Goal: Information Seeking & Learning: Find specific page/section

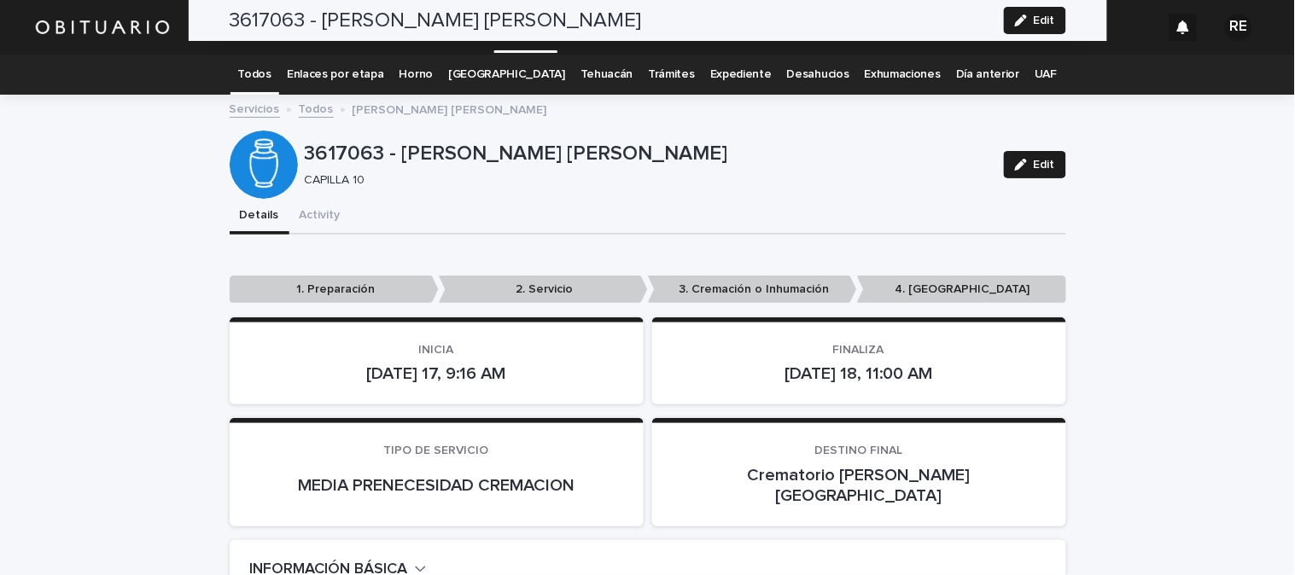
scroll to position [284, 0]
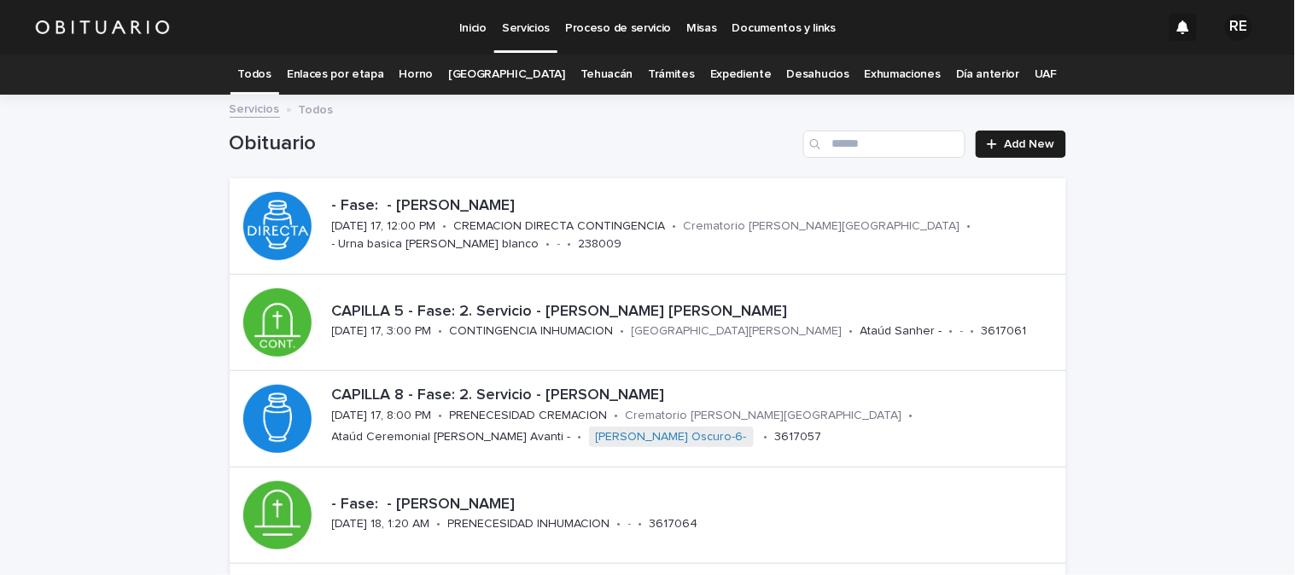
click at [262, 62] on link "Todos" at bounding box center [254, 75] width 33 height 40
click at [271, 69] on link "Todos" at bounding box center [254, 75] width 33 height 40
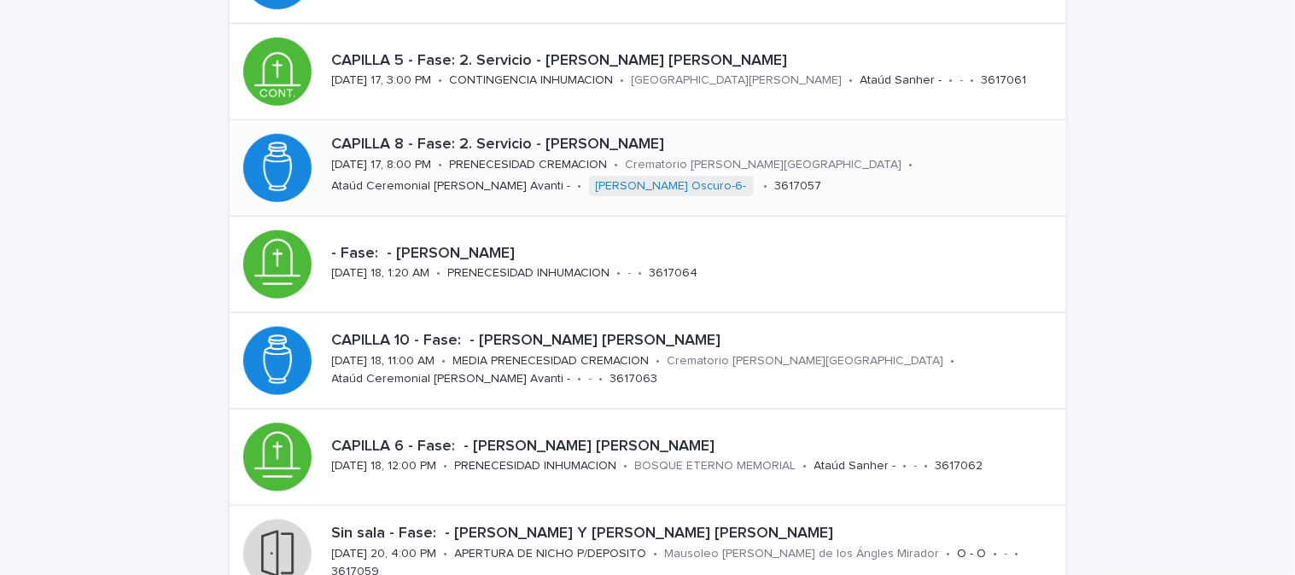
scroll to position [284, 0]
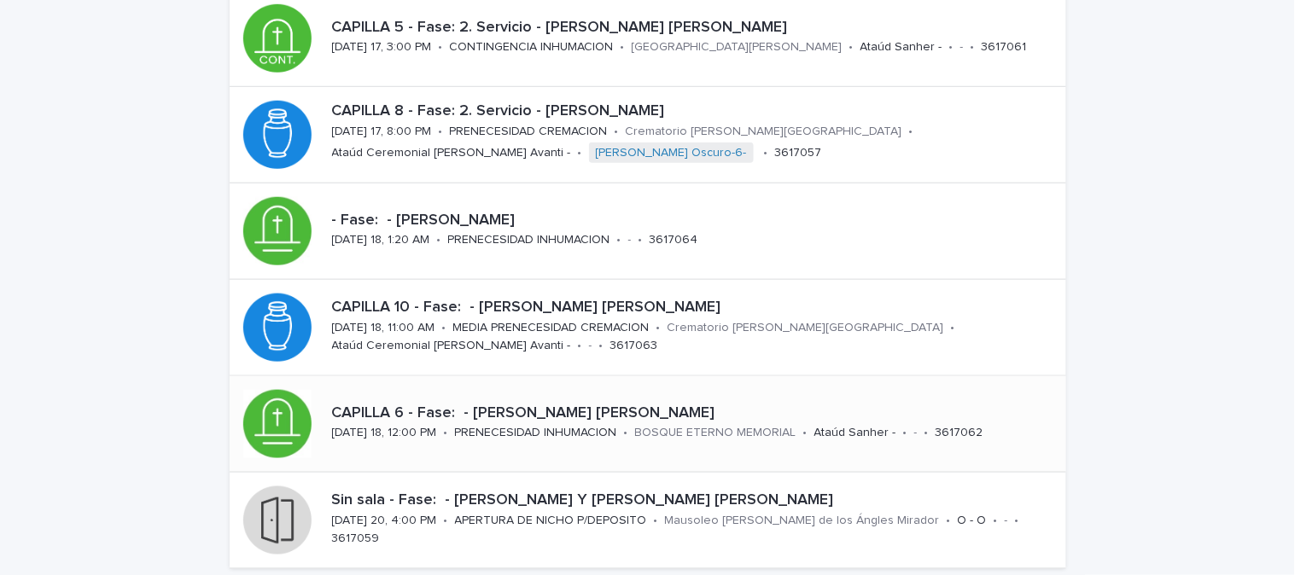
click at [505, 410] on p "CAPILLA 6 - Fase: - [PERSON_NAME] [PERSON_NAME]" at bounding box center [695, 414] width 727 height 19
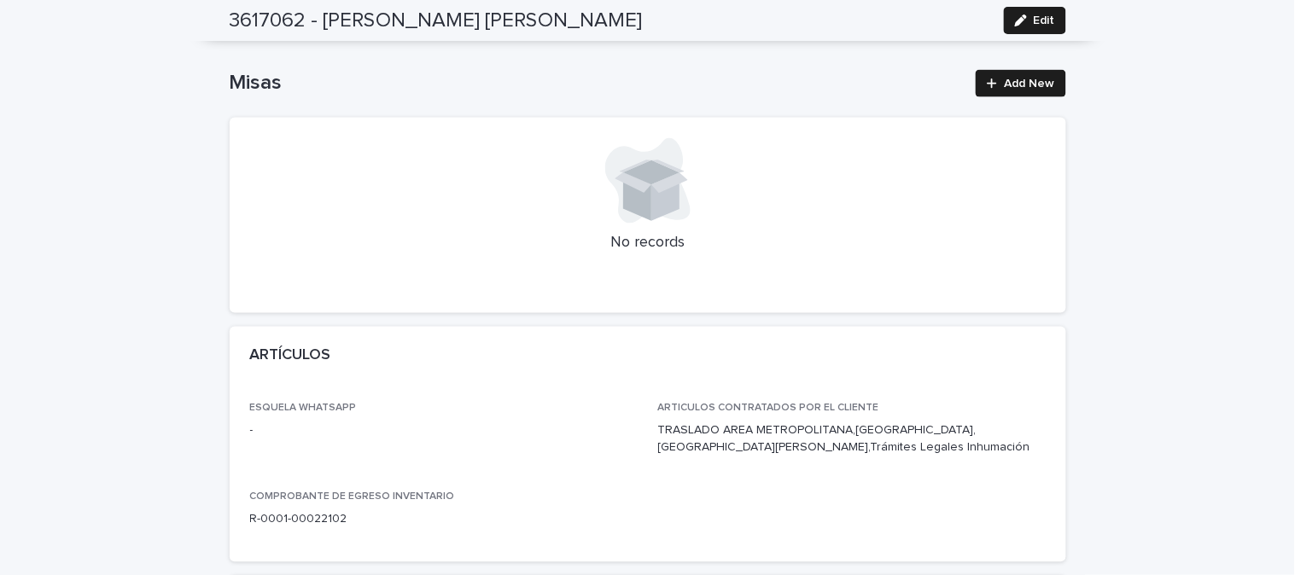
scroll to position [758, 0]
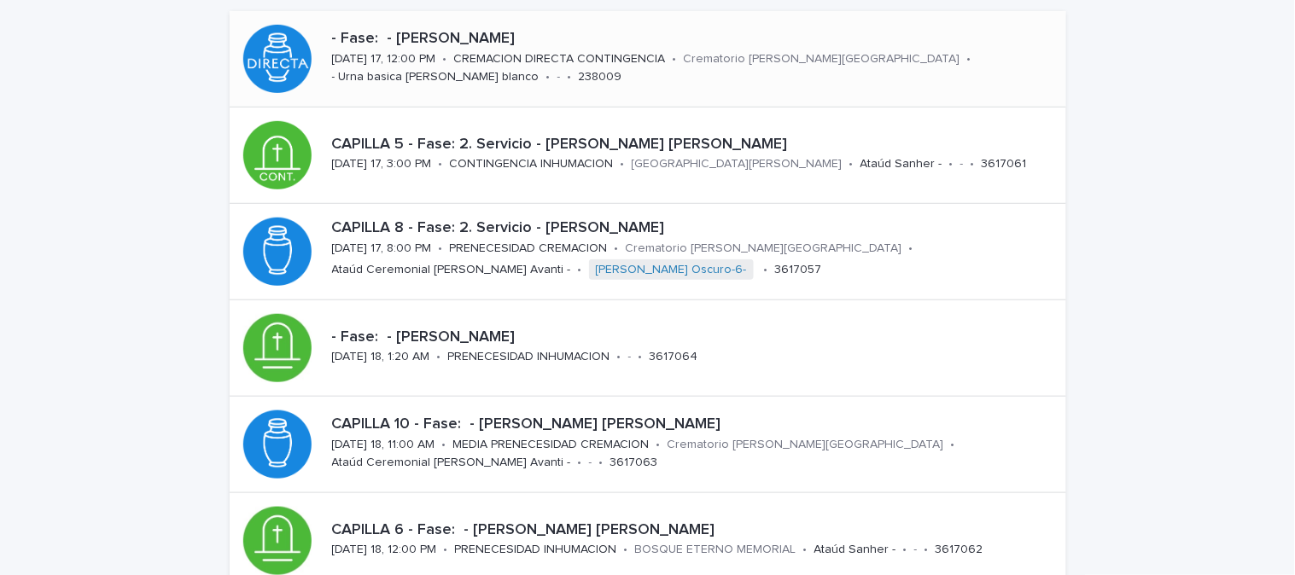
scroll to position [190, 0]
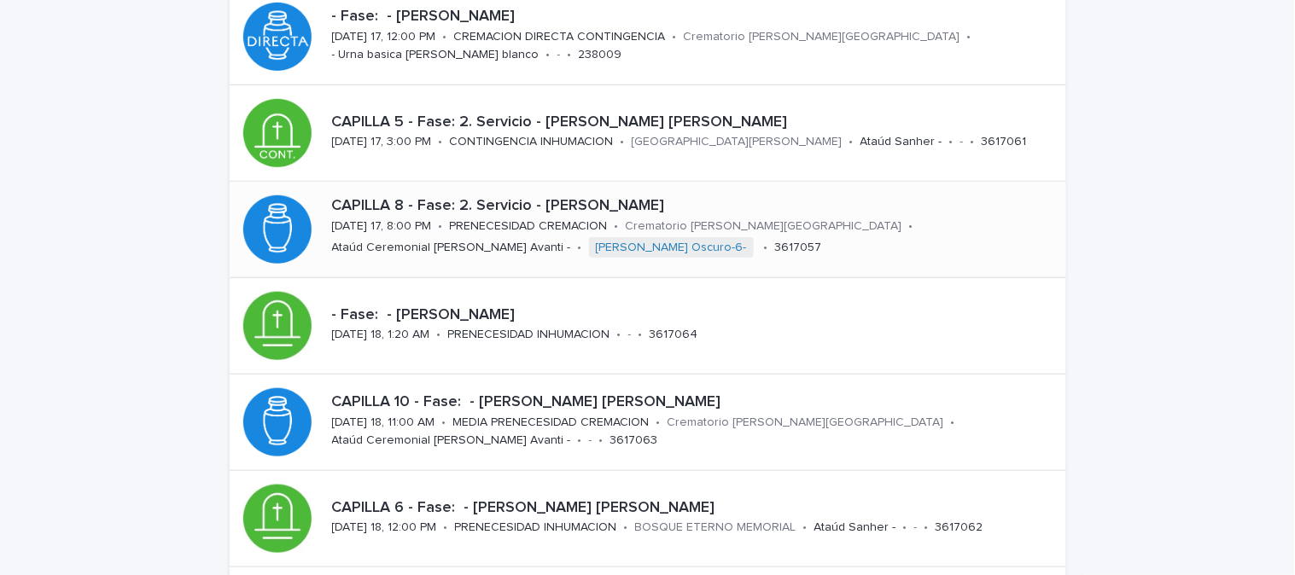
click at [483, 211] on p "CAPILLA 8 - Fase: 2. Servicio - [PERSON_NAME]" at bounding box center [695, 206] width 727 height 19
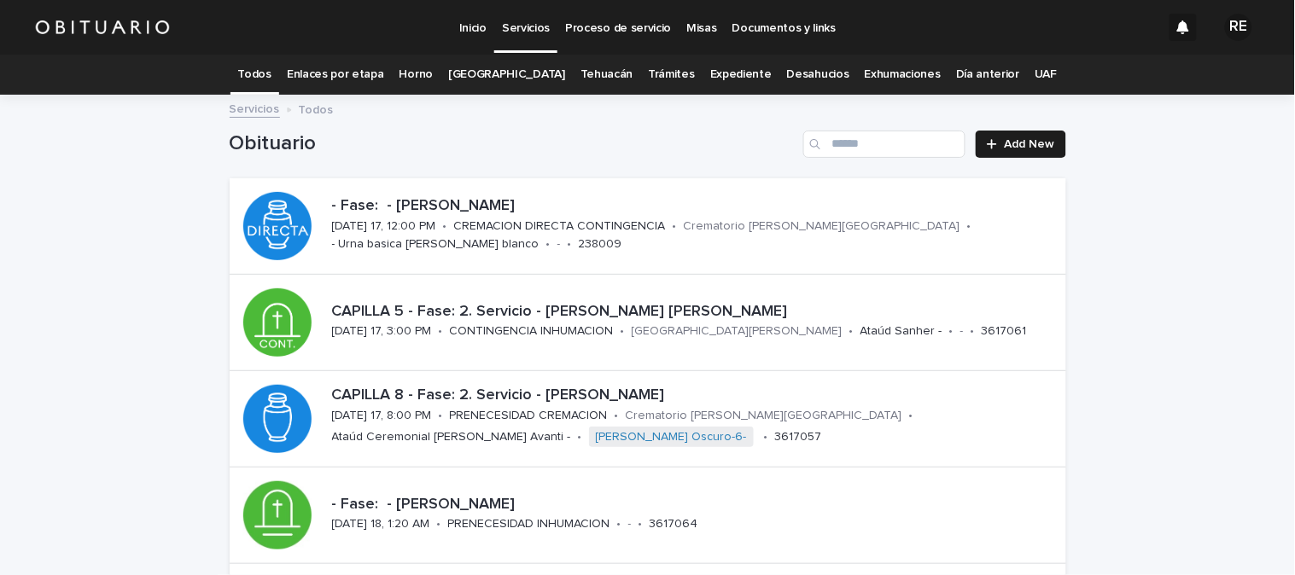
scroll to position [55, 0]
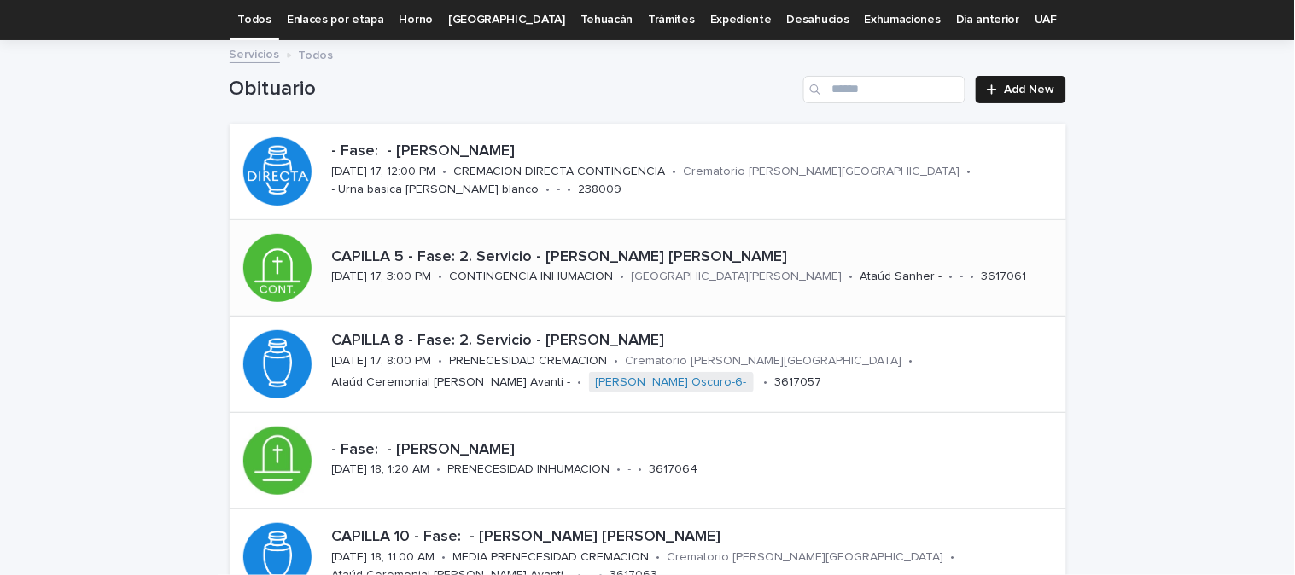
click at [592, 254] on p "CAPILLA 5 - Fase: 2. Servicio - [PERSON_NAME] [PERSON_NAME]" at bounding box center [695, 257] width 727 height 19
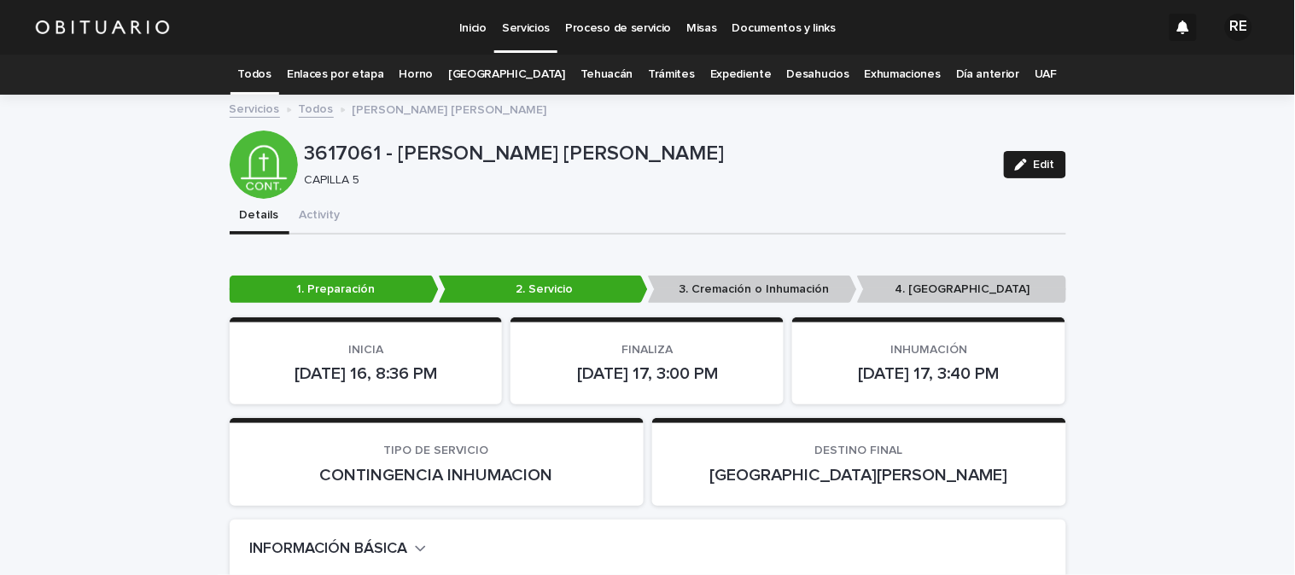
scroll to position [95, 0]
